Goal: Find specific page/section: Find specific page/section

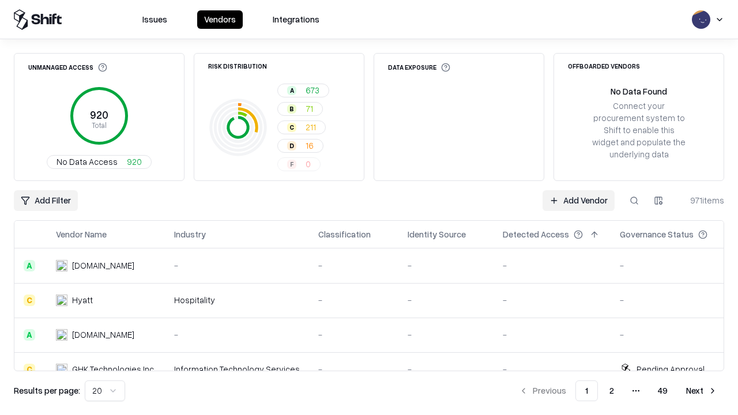
click at [369, 207] on div "Add Filter Add Vendor 971 items" at bounding box center [369, 200] width 710 height 21
click at [46, 201] on html "Issues Vendors Integrations Unmanaged Access 920 Total No Data Access 920 Risk …" at bounding box center [369, 207] width 738 height 415
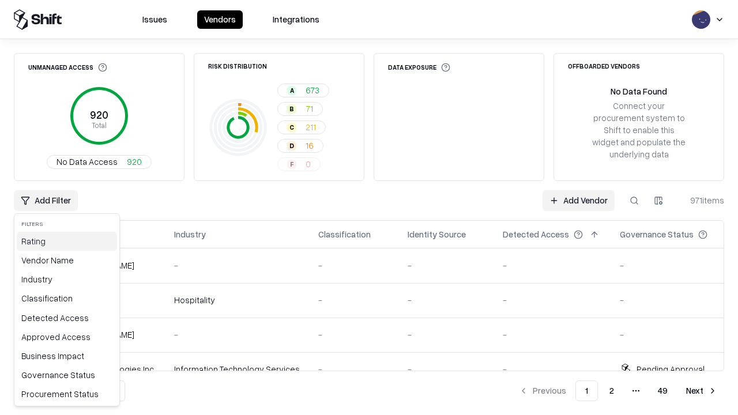
click at [67, 241] on div "Rating" at bounding box center [67, 241] width 100 height 19
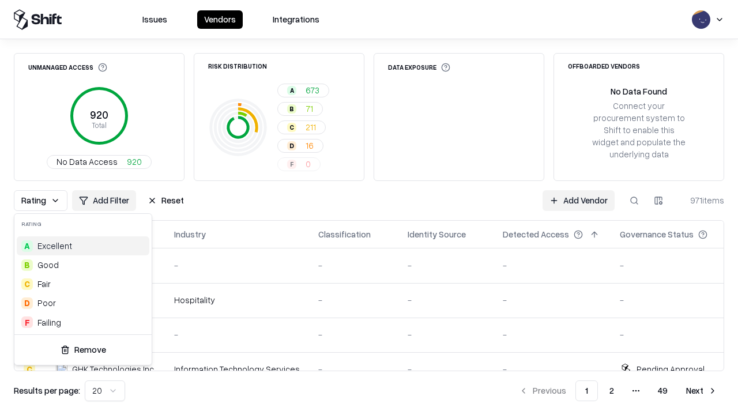
click at [369, 207] on html "Issues Vendors Integrations Unmanaged Access 920 Total No Data Access 920 Risk …" at bounding box center [369, 207] width 738 height 415
click at [369, 207] on div "Rating Add Filter Reset Add Vendor 971 items" at bounding box center [369, 200] width 710 height 21
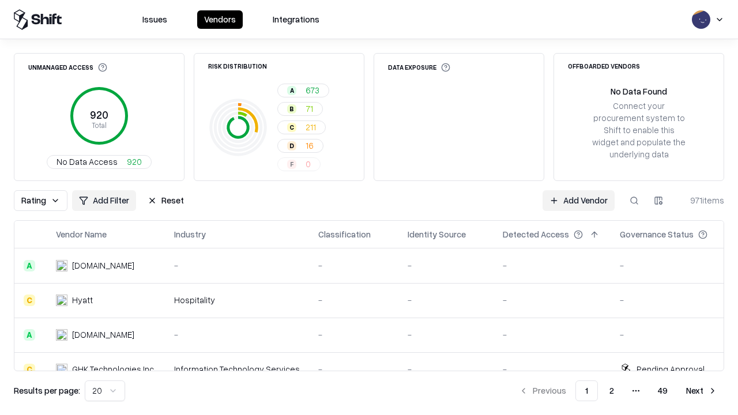
click at [165, 201] on button "Reset" at bounding box center [166, 200] width 50 height 21
click at [369, 207] on div "Add Filter Add Vendor 971 items" at bounding box center [369, 200] width 710 height 21
click at [46, 201] on html "Issues Vendors Integrations Unmanaged Access 920 Total No Data Access 920 Risk …" at bounding box center [369, 207] width 738 height 415
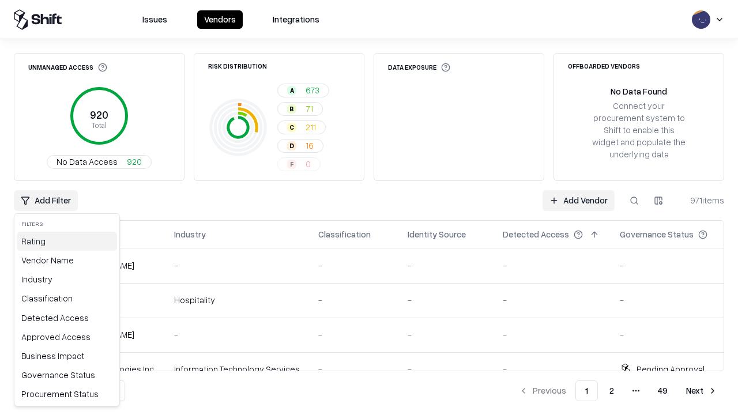
click at [67, 241] on div "Rating" at bounding box center [67, 241] width 100 height 19
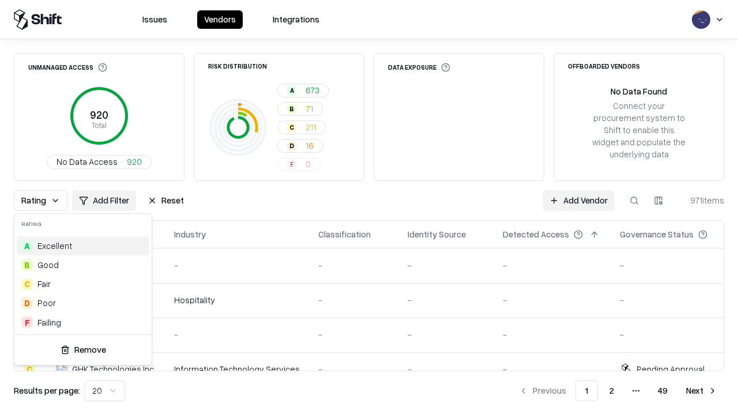
click at [83, 303] on div "D Poor" at bounding box center [83, 302] width 133 height 19
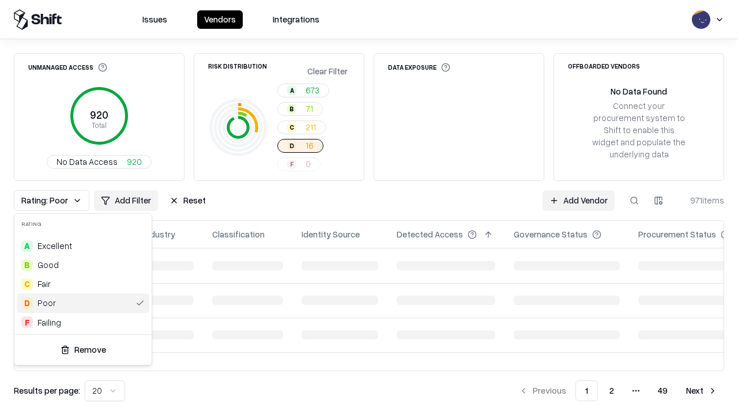
click at [369, 207] on html "Issues Vendors Integrations Unmanaged Access 920 Total No Data Access 920 Risk …" at bounding box center [369, 207] width 738 height 415
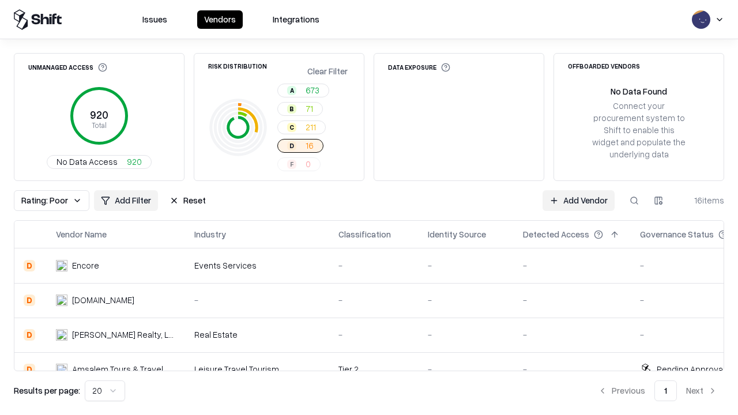
click at [369, 207] on div "Rating: Poor Add Filter Reset Add Vendor 16 items" at bounding box center [369, 200] width 710 height 21
click at [187, 201] on button "Reset" at bounding box center [187, 200] width 50 height 21
click at [369, 207] on div "Add Filter Add Vendor 16 items" at bounding box center [369, 200] width 710 height 21
click at [46, 201] on html "Issues Vendors Integrations Unmanaged Access 920 Total No Data Access 920 Risk …" at bounding box center [369, 207] width 738 height 415
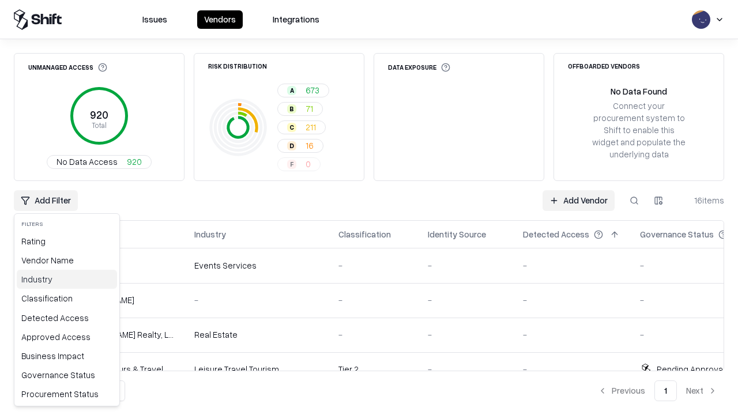
click at [67, 279] on div "Industry" at bounding box center [67, 279] width 100 height 19
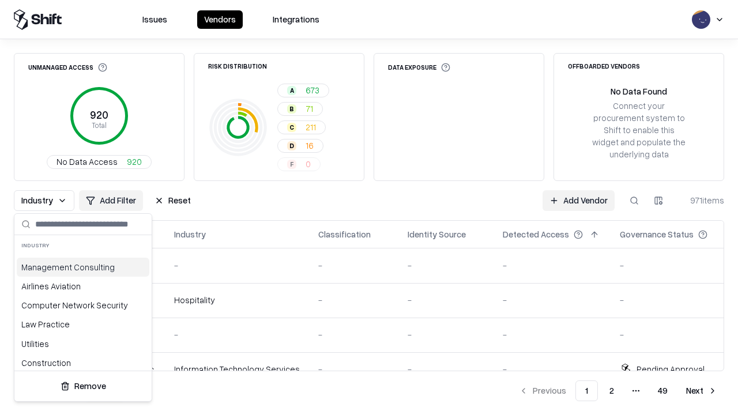
click at [369, 207] on html "Issues Vendors Integrations Unmanaged Access 920 Total No Data Access 920 Risk …" at bounding box center [369, 207] width 738 height 415
click at [369, 207] on div "Industry Add Filter Reset Add Vendor 971 items" at bounding box center [369, 200] width 710 height 21
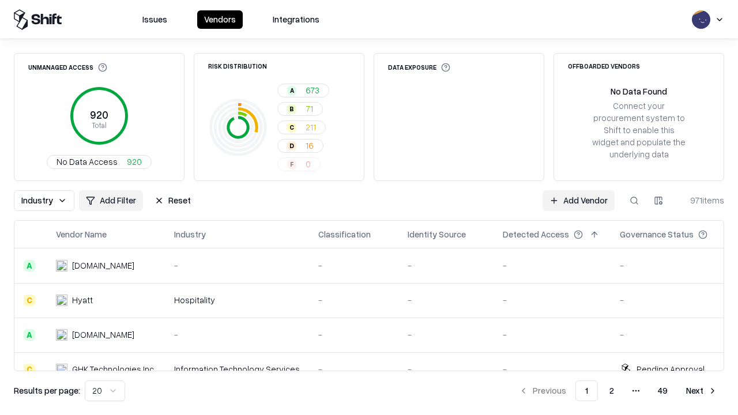
click at [172, 201] on button "Reset" at bounding box center [173, 200] width 50 height 21
